Goal: Task Accomplishment & Management: Complete application form

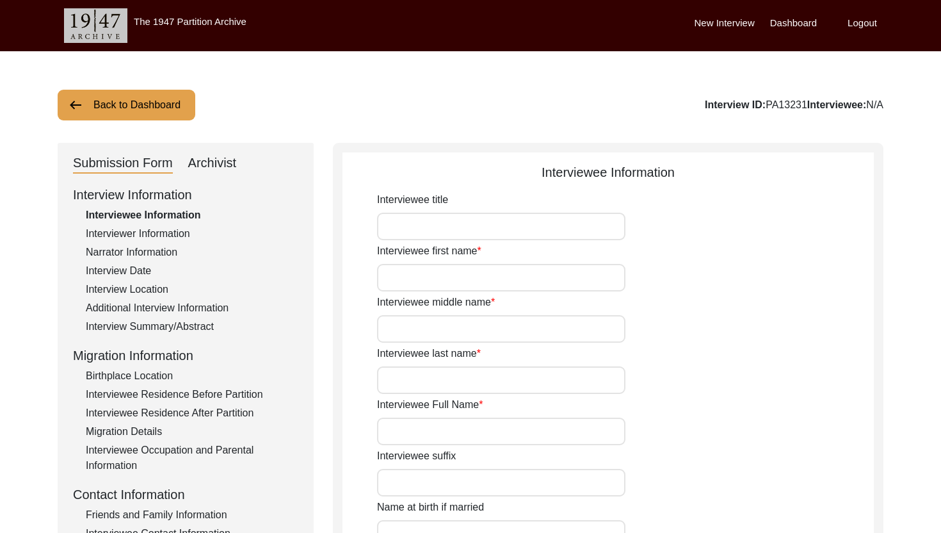
type input "Mr."
type input "Nisar"
type input "[PERSON_NAME]"
type input "Jut"
type input "[PERSON_NAME]"
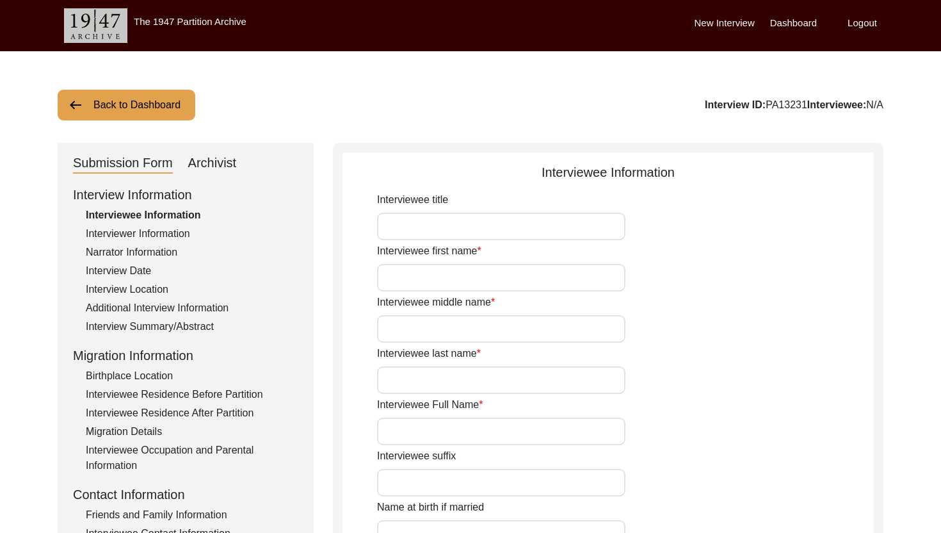
type input "N/A"
type input "[PERSON_NAME]"
type input "1937"
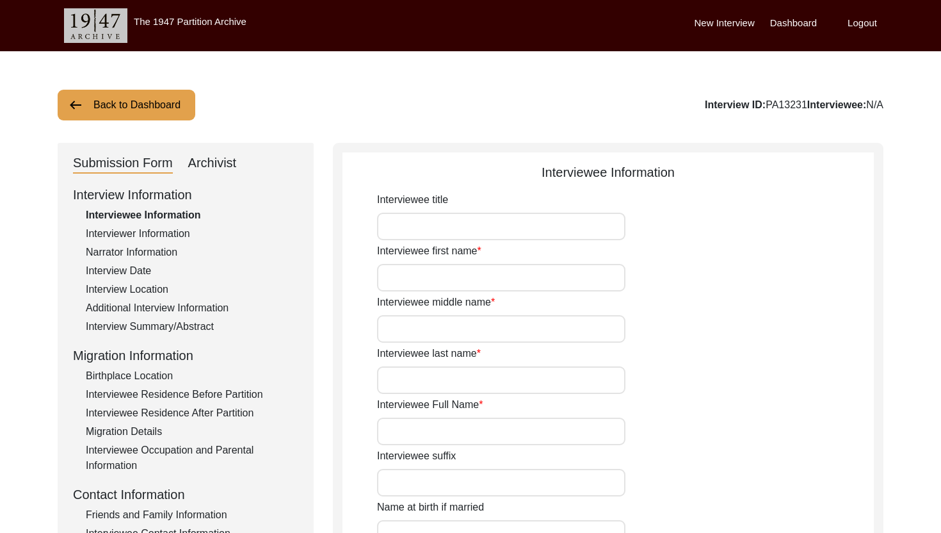
type input "88"
type input "[DEMOGRAPHIC_DATA]"
type input "N/A"
type textarea "N/A"
type input "Punjabi"
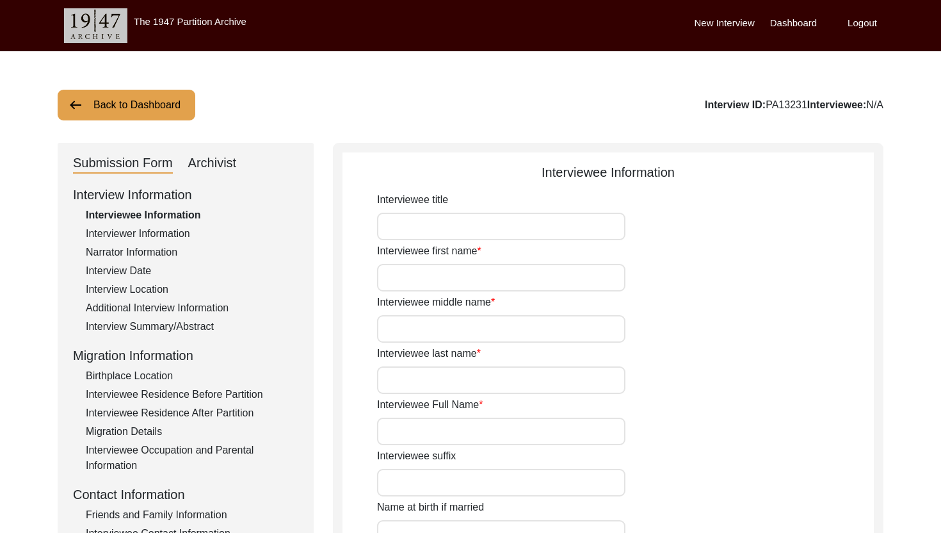
type input "Malwai"
type input "[DEMOGRAPHIC_DATA]"
type input "Jut (Salh is the gotra)"
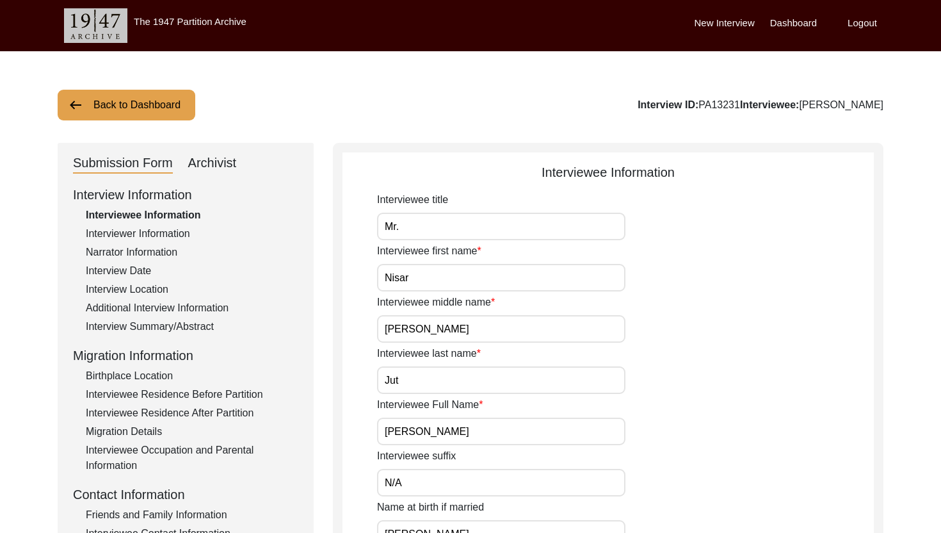
click at [249, 172] on div "Submission Form Archivist" at bounding box center [185, 163] width 225 height 20
click at [236, 164] on div "Submission Form Archivist" at bounding box center [185, 163] width 225 height 20
click at [229, 163] on div "Archivist" at bounding box center [212, 163] width 49 height 20
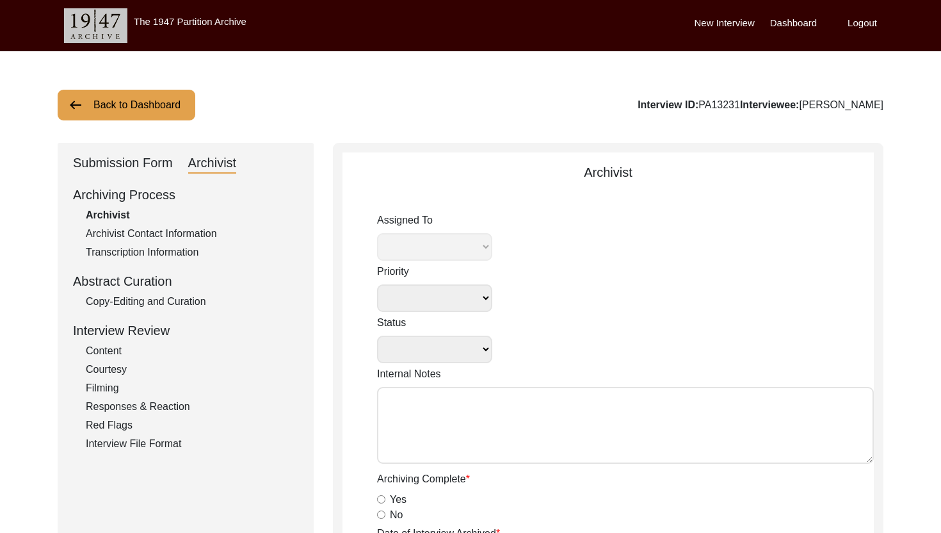
select select
select select "Archiving In Progress"
type textarea "[DATE] Tori: Assigned to Brianna to archive. Due [DATE]"
radio input "true"
type input "[DATE]"
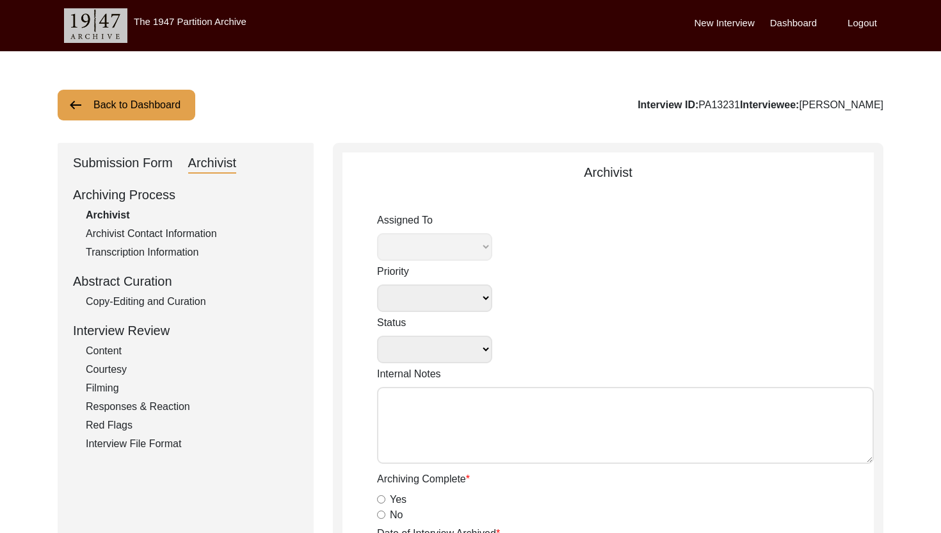
type textarea "Loremi 76, 0093 Dolorsi: Ametcons. Adip-elit seddo eiusm. Temporincid/Utlaboree…"
radio input "true"
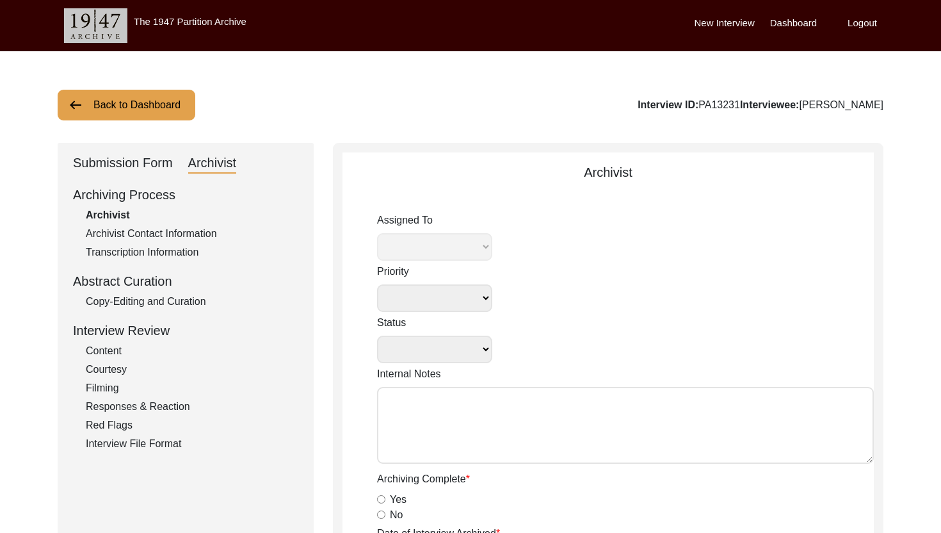
radio input "true"
select select "442"
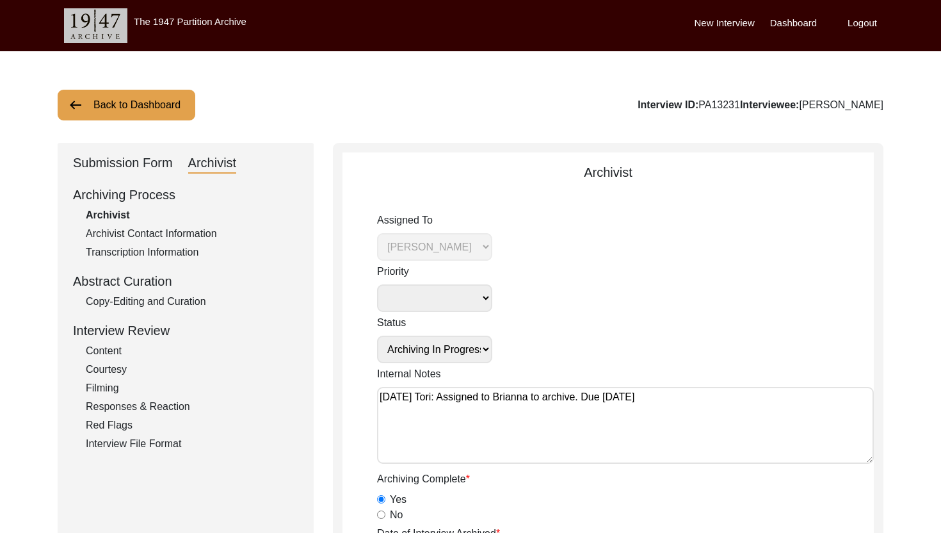
click at [164, 306] on div "Copy-Editing and Curation" at bounding box center [192, 301] width 212 height 15
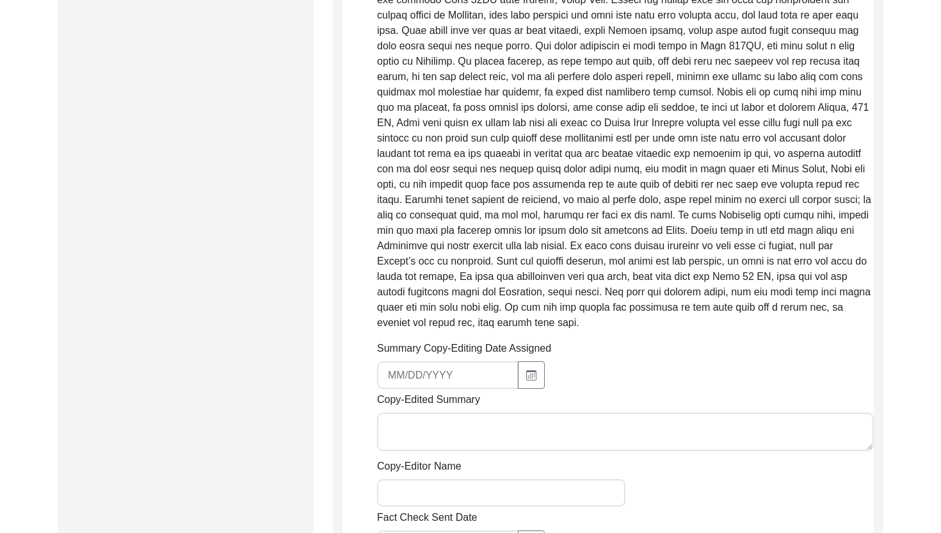
scroll to position [999, 0]
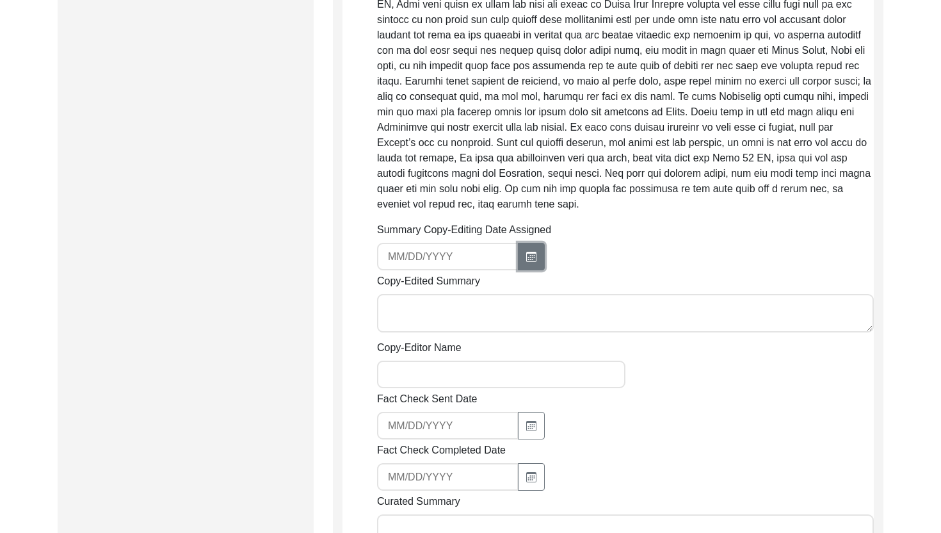
click at [526, 262] on icon "button" at bounding box center [531, 257] width 10 height 10
select select "8"
select select "2025"
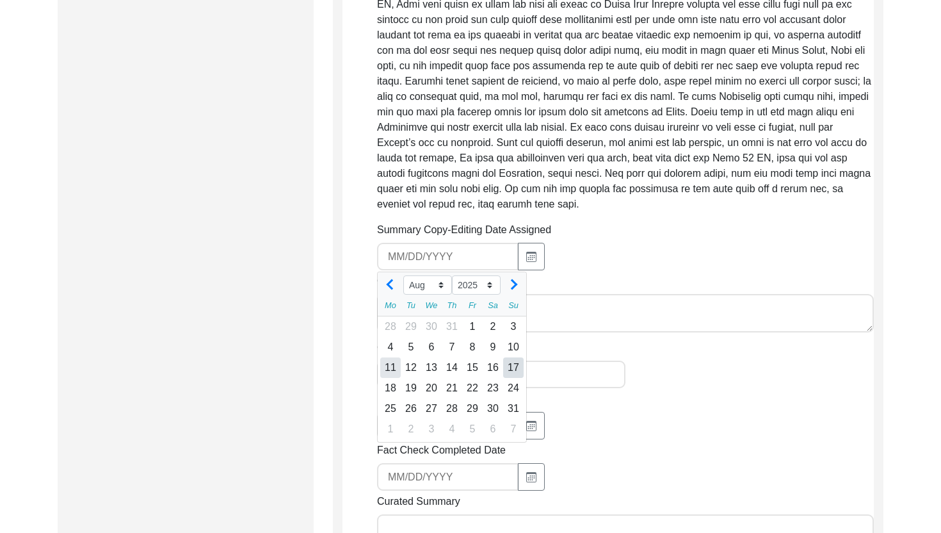
click at [390, 375] on div "11" at bounding box center [390, 367] width 20 height 20
type input "[DATE]"
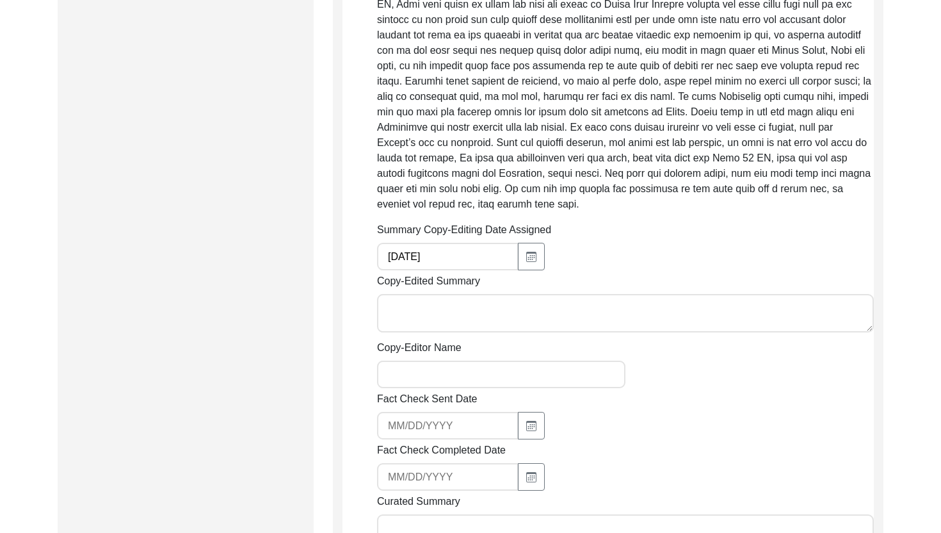
click at [414, 332] on textarea "Copy-Edited Summary" at bounding box center [625, 313] width 497 height 38
paste textarea "Loremip Dolorsi 12/93/6862 Ametc Adipi Eli, sed do Eiusm Temp, inc utla et Dolo…"
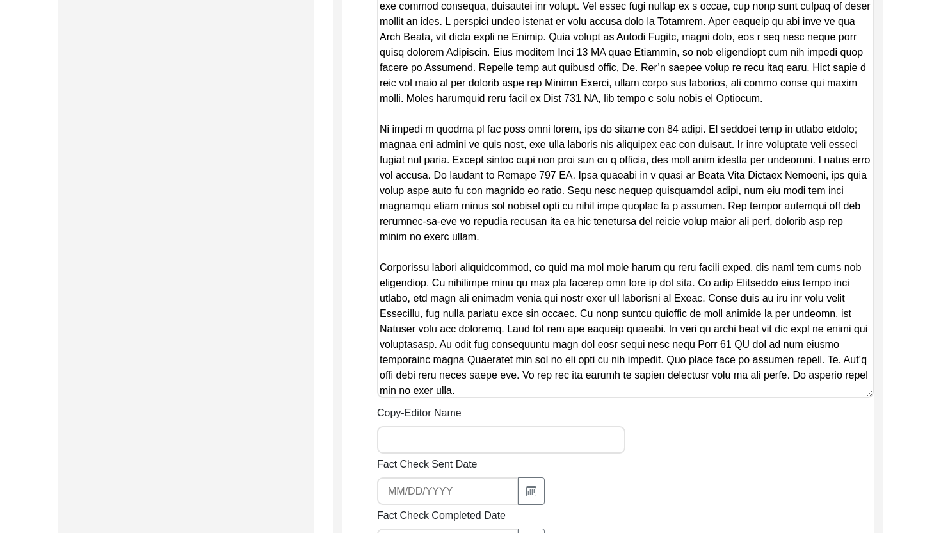
scroll to position [1805, 0]
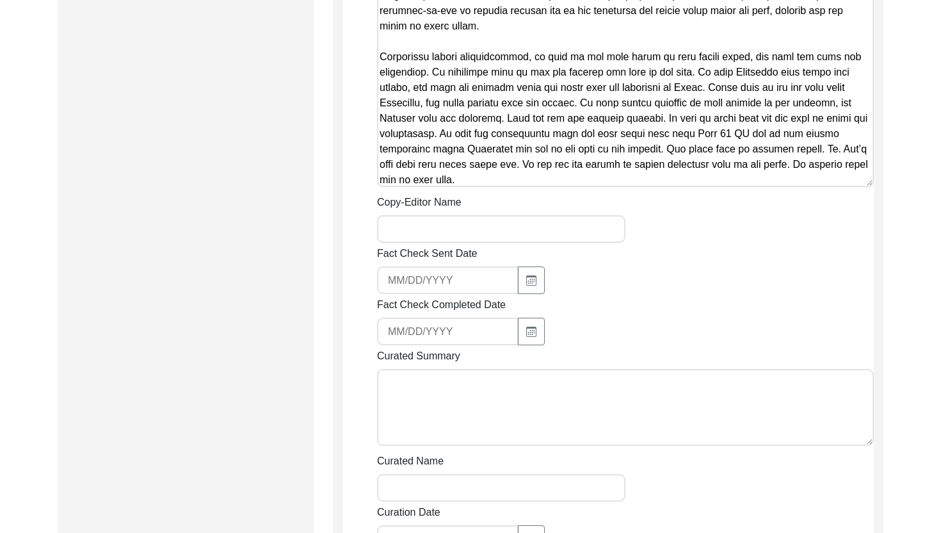
type textarea "Loremip Dolorsi 12/93/6862 Ametc Adipi Eli, sed do Eiusm Temp, inc utla et Dolo…"
click at [430, 243] on input "Copy-Editor Name" at bounding box center [501, 229] width 248 height 28
type input "[PERSON_NAME]"
type input "[EMAIL_ADDRESS][DOMAIN_NAME]"
click at [468, 287] on input "[EMAIL_ADDRESS][DOMAIN_NAME]" at bounding box center [447, 280] width 141 height 28
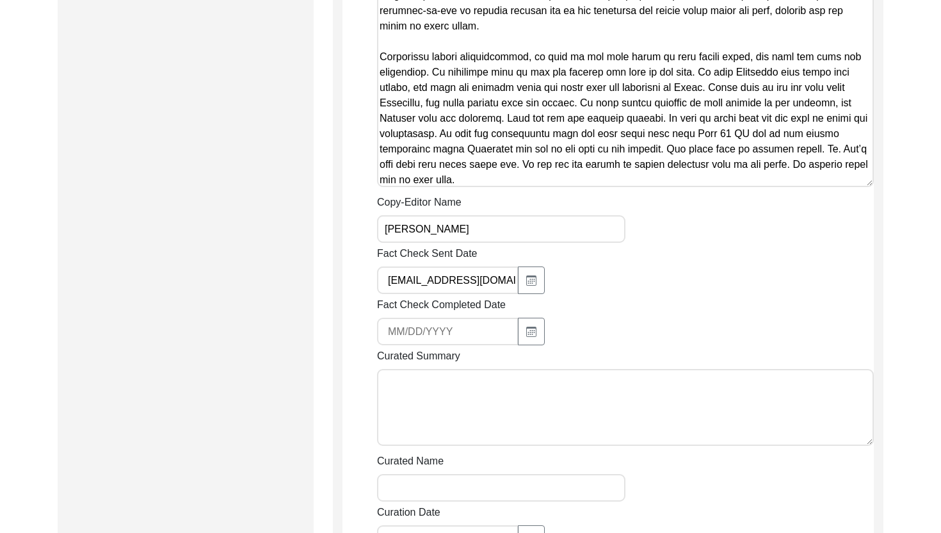
click at [468, 287] on input "[EMAIL_ADDRESS][DOMAIN_NAME]" at bounding box center [447, 280] width 141 height 28
click at [587, 261] on div "Fact Check Sent Date" at bounding box center [625, 270] width 497 height 48
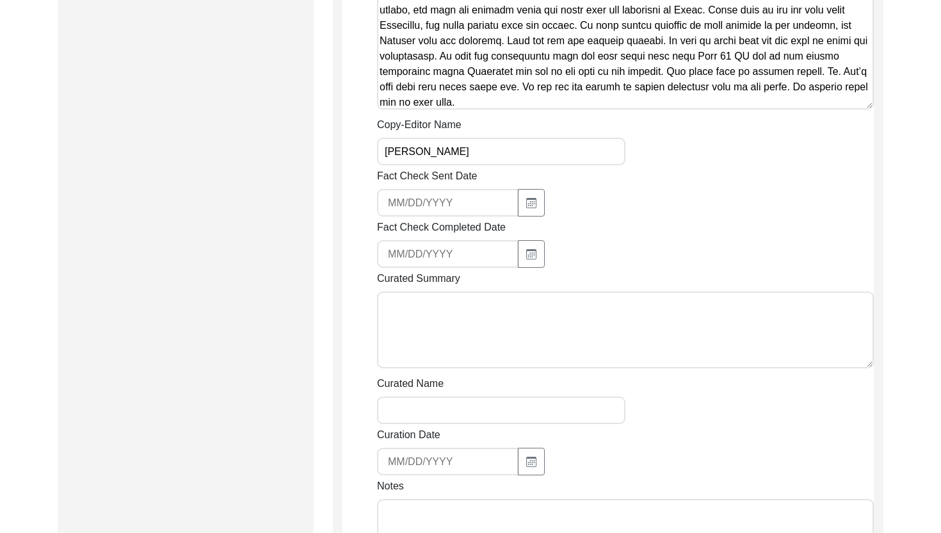
scroll to position [1946, 0]
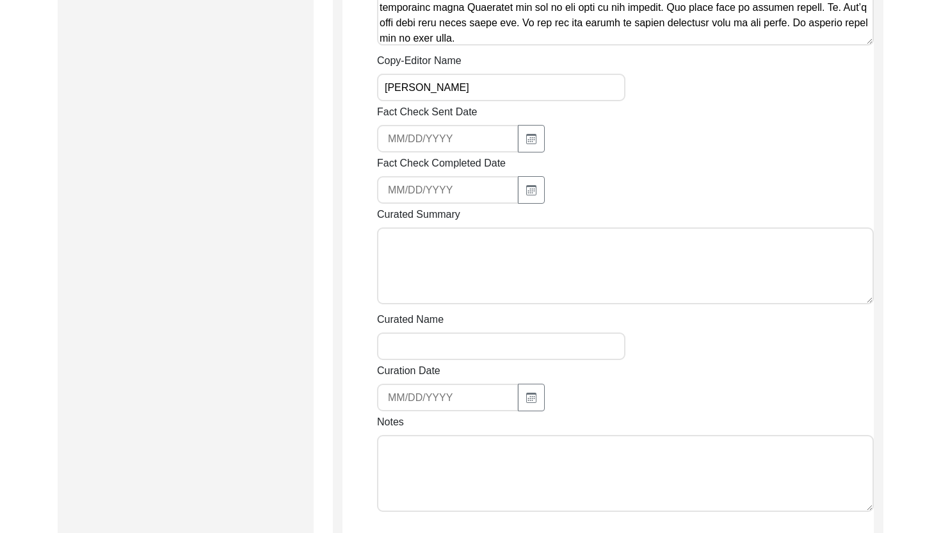
click at [479, 499] on textarea "Notes" at bounding box center [625, 473] width 497 height 77
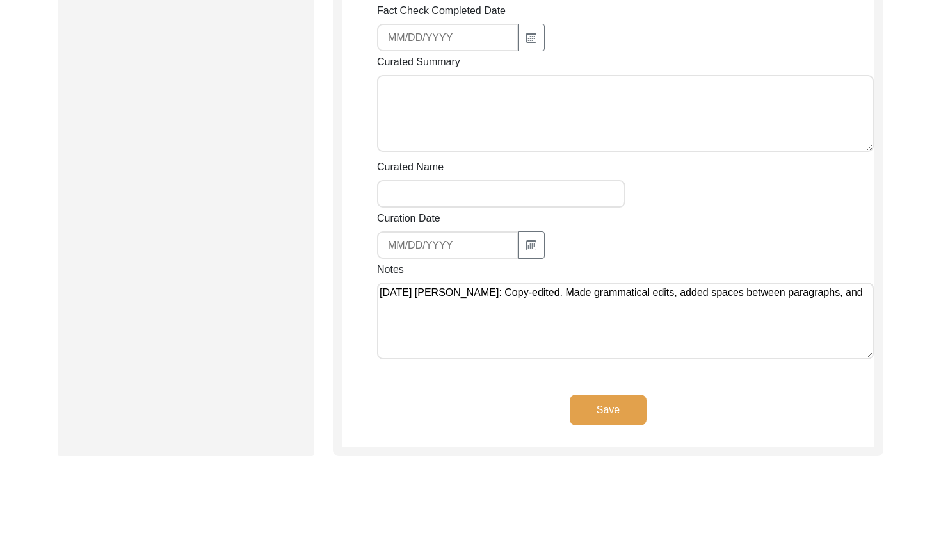
scroll to position [2099, 0]
type textarea "[DATE] [PERSON_NAME]: Copy-edited. Made grammatical edits, added spaces between…"
click at [634, 424] on button "Save" at bounding box center [608, 409] width 77 height 31
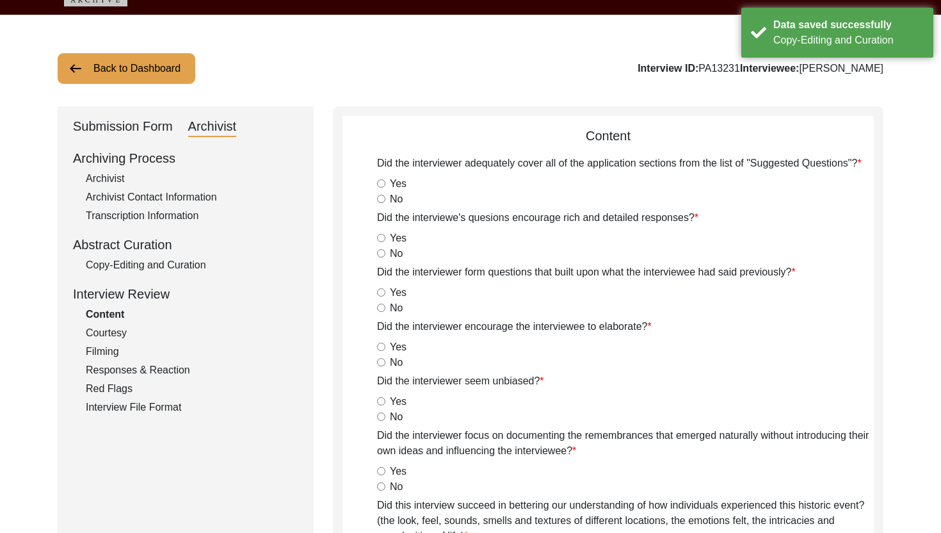
scroll to position [0, 0]
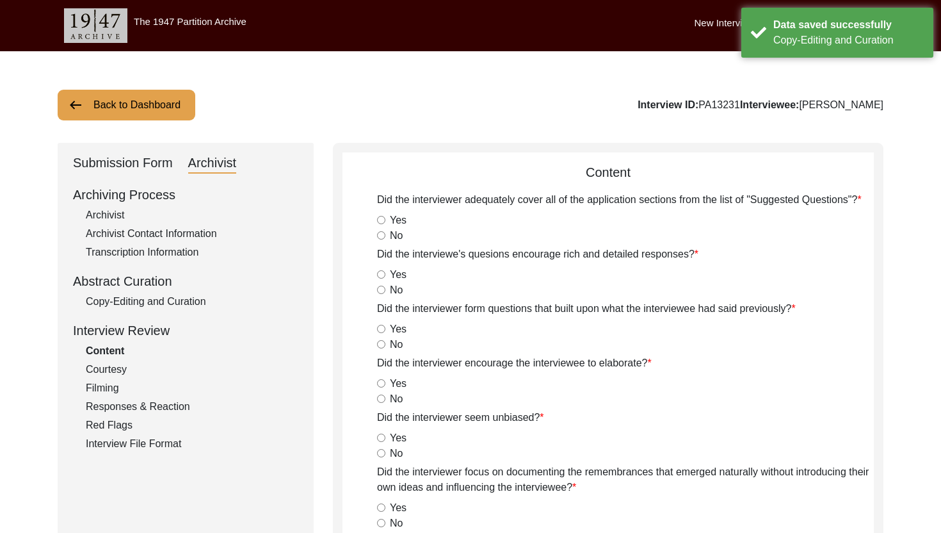
click at [105, 86] on div "Back to Dashboard Interview ID: PA13231 Interviewee: [PERSON_NAME] Submission F…" at bounding box center [470, 505] width 941 height 909
click at [103, 93] on button "Back to Dashboard" at bounding box center [127, 105] width 138 height 31
